Goal: Task Accomplishment & Management: Manage account settings

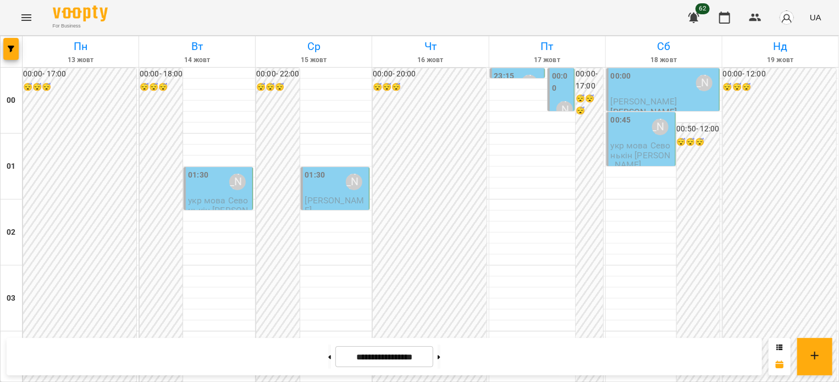
scroll to position [1097, 0]
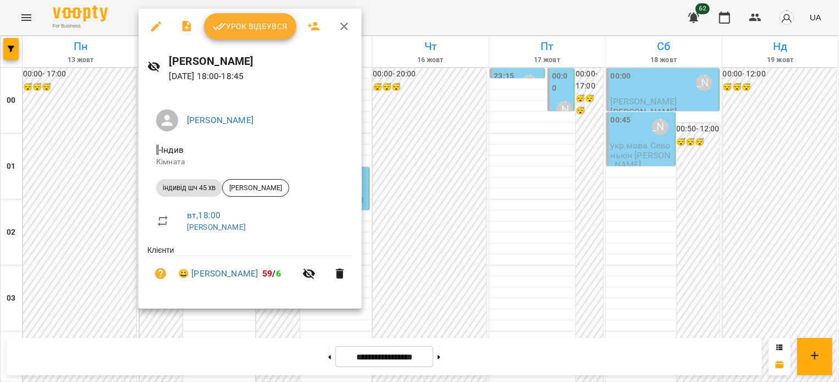
click at [241, 35] on button "Урок відбувся" at bounding box center [250, 26] width 92 height 26
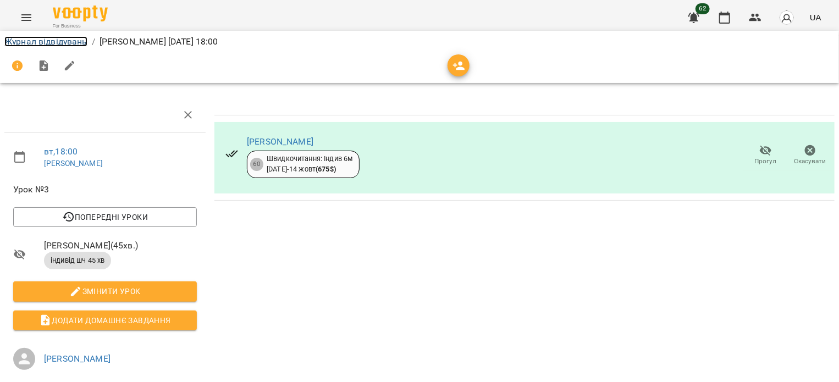
click at [42, 38] on link "Журнал відвідувань" at bounding box center [45, 41] width 83 height 10
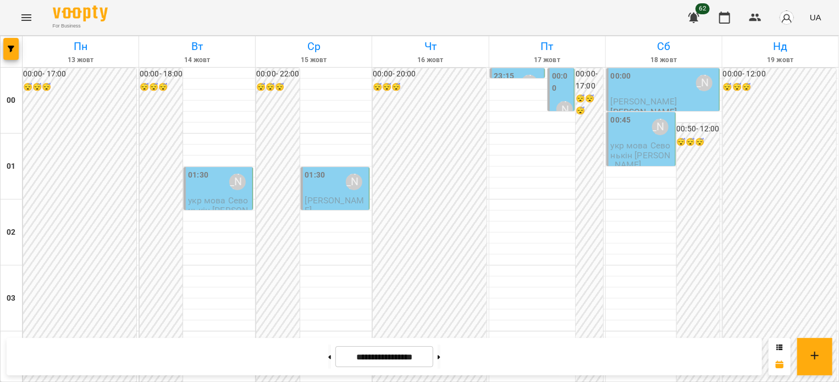
click at [204, 180] on label "01:30" at bounding box center [198, 175] width 20 height 12
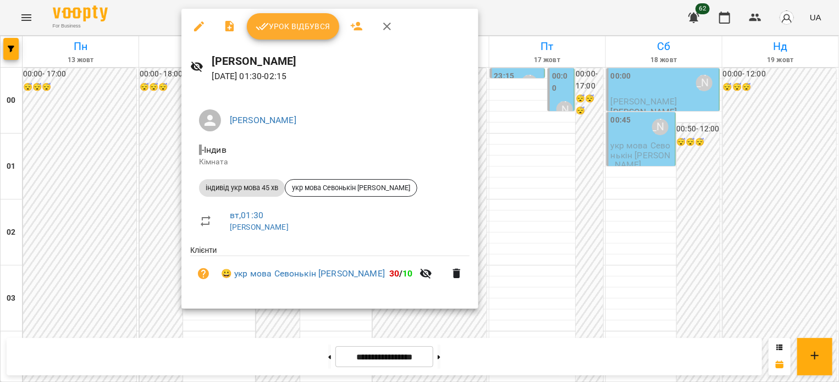
click at [268, 27] on span "Урок відбувся" at bounding box center [293, 26] width 75 height 13
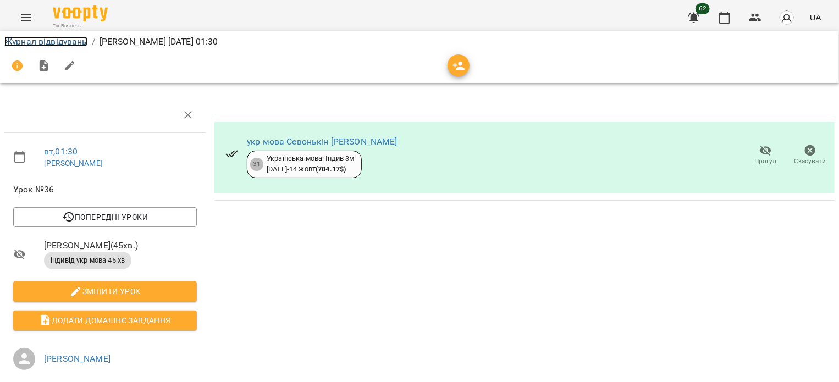
click at [31, 41] on link "Журнал відвідувань" at bounding box center [45, 41] width 83 height 10
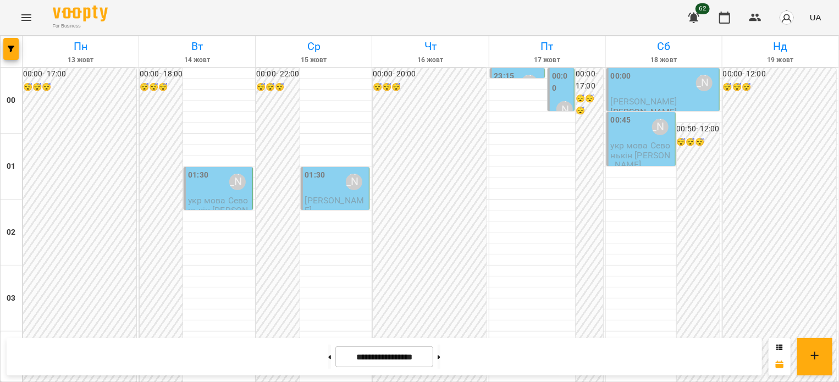
click at [195, 187] on div "01:30" at bounding box center [198, 181] width 20 height 25
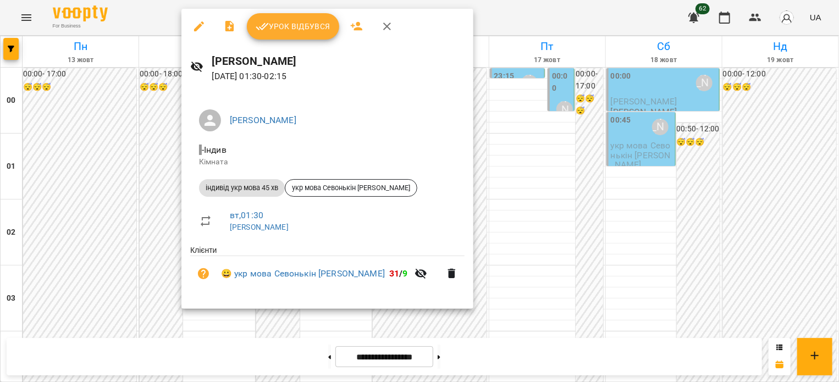
click at [312, 30] on span "Урок відбувся" at bounding box center [293, 26] width 75 height 13
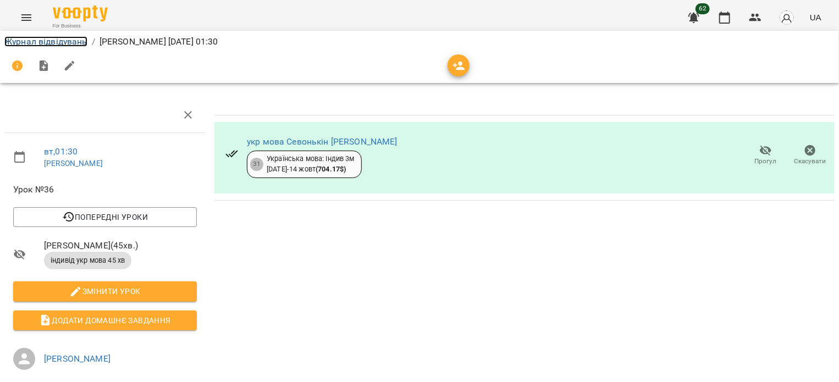
click at [59, 39] on link "Журнал відвідувань" at bounding box center [45, 41] width 83 height 10
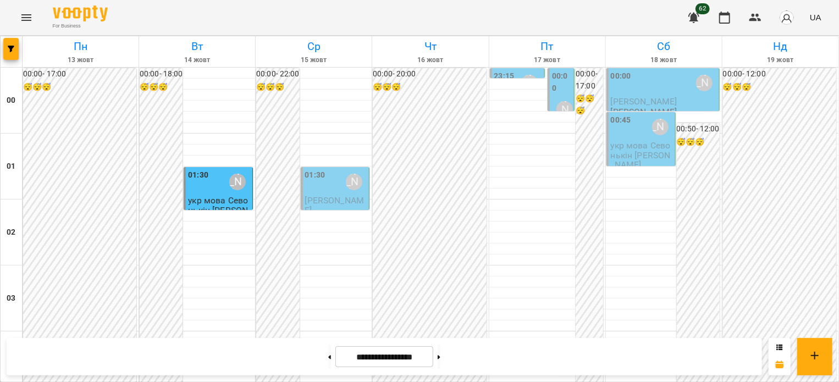
scroll to position [1154, 0]
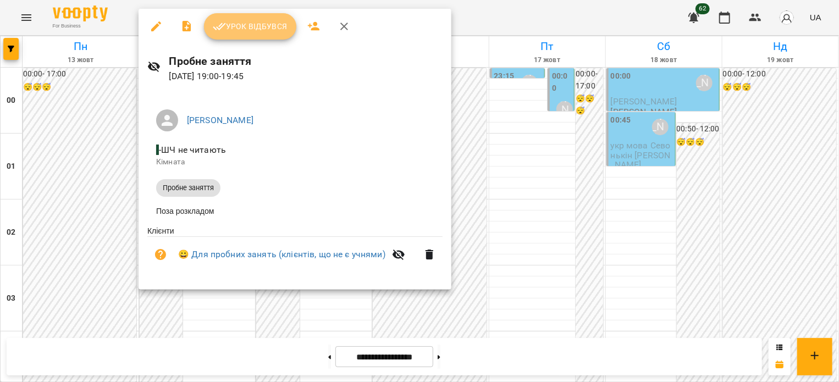
click at [228, 32] on span "Урок відбувся" at bounding box center [250, 26] width 75 height 13
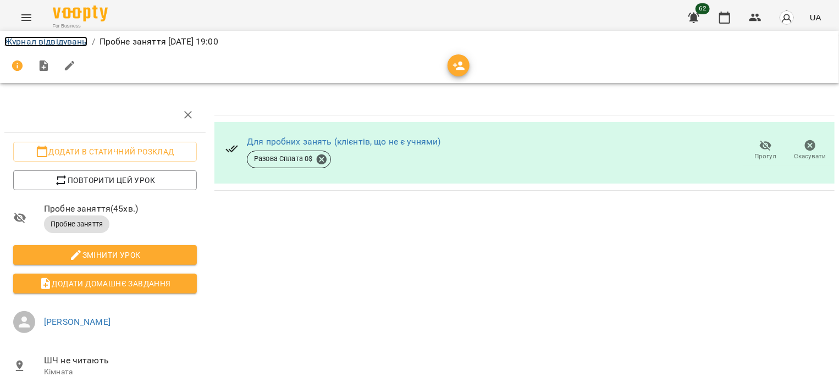
click at [20, 37] on link "Журнал відвідувань" at bounding box center [45, 41] width 83 height 10
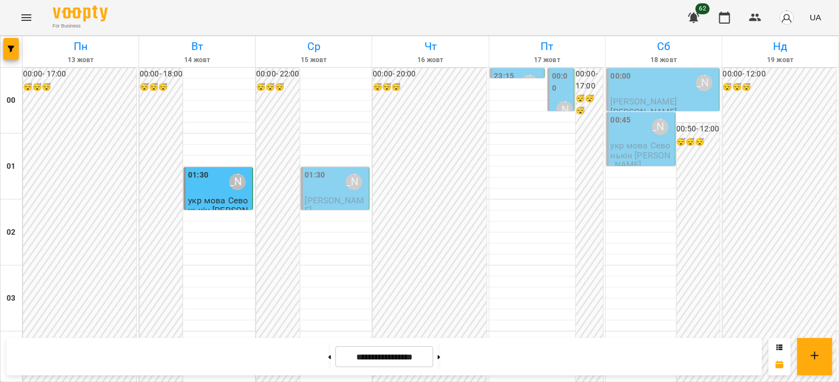
scroll to position [1154, 0]
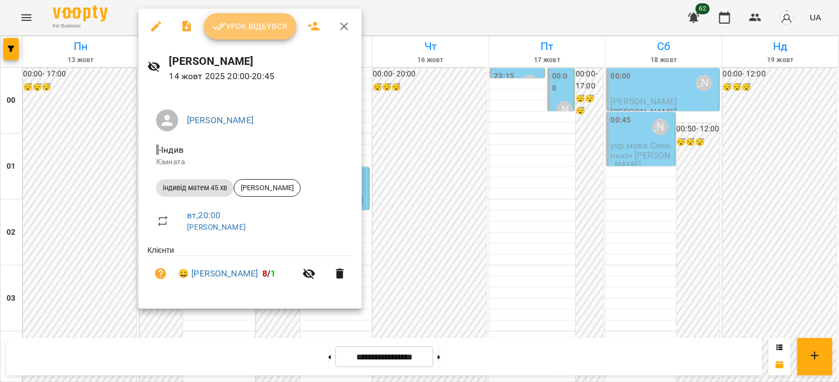
click at [247, 26] on span "Урок відбувся" at bounding box center [250, 26] width 75 height 13
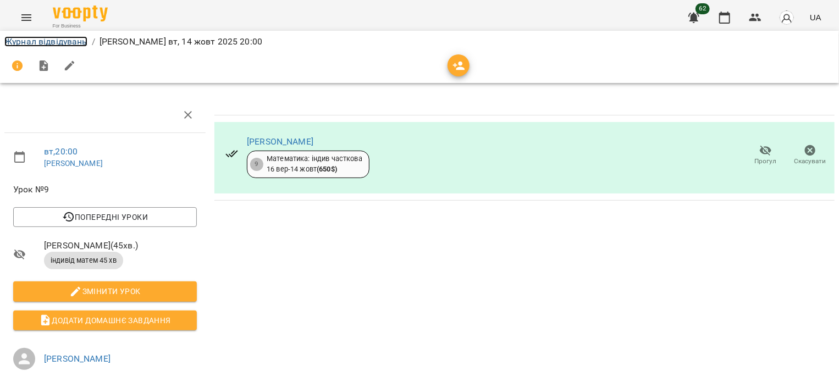
click at [45, 43] on link "Журнал відвідувань" at bounding box center [45, 41] width 83 height 10
